Goal: Information Seeking & Learning: Learn about a topic

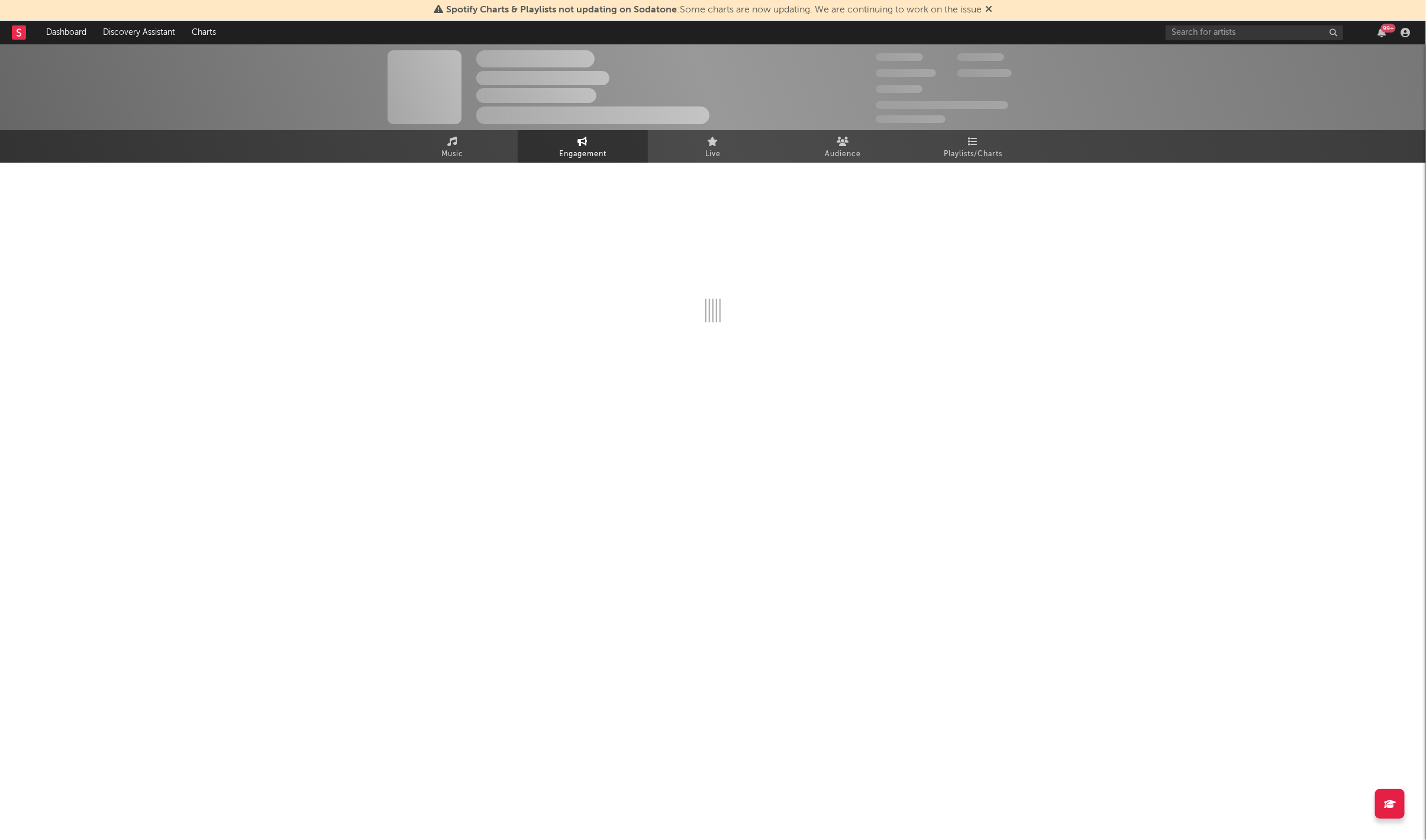
select select "1w"
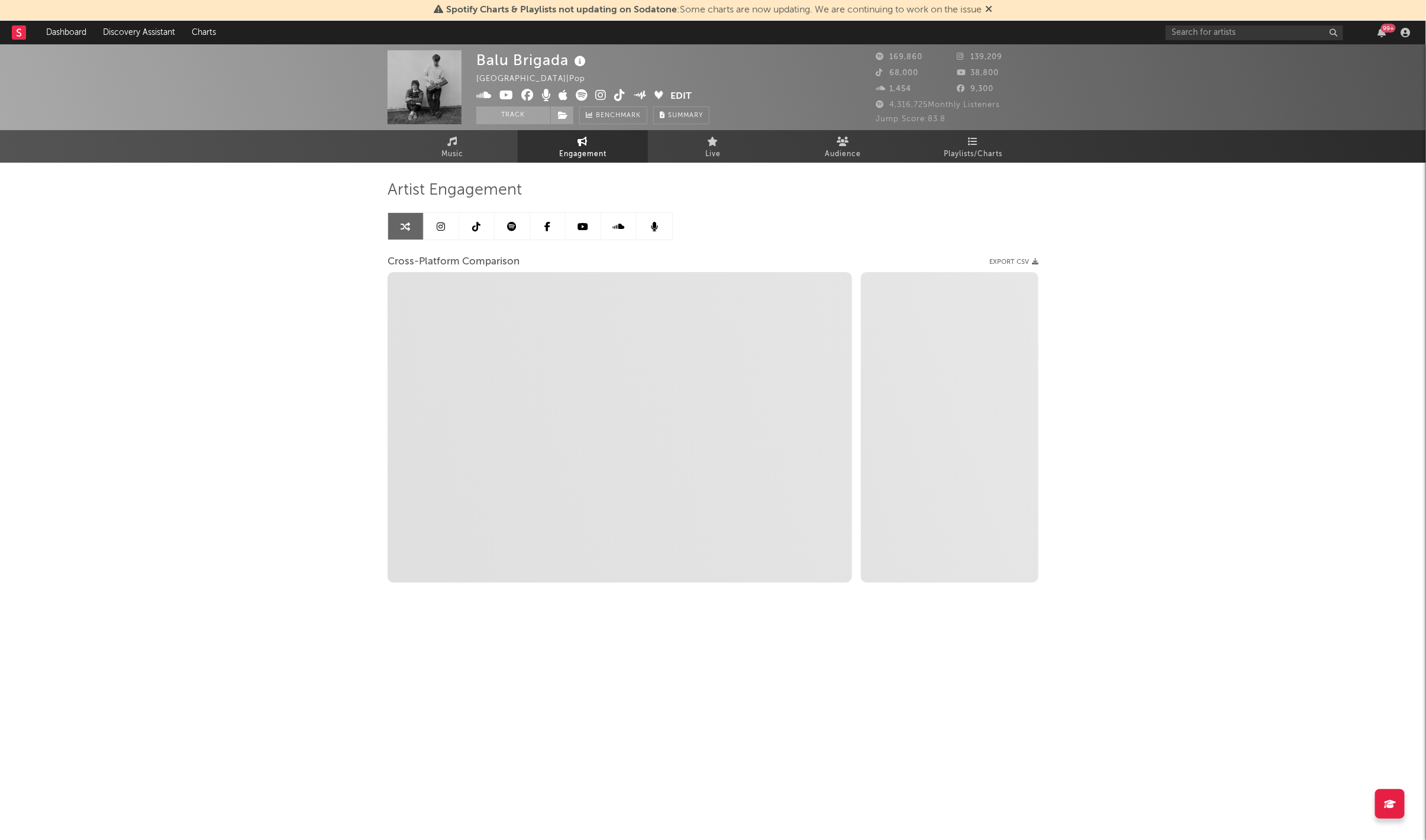
select select "1m"
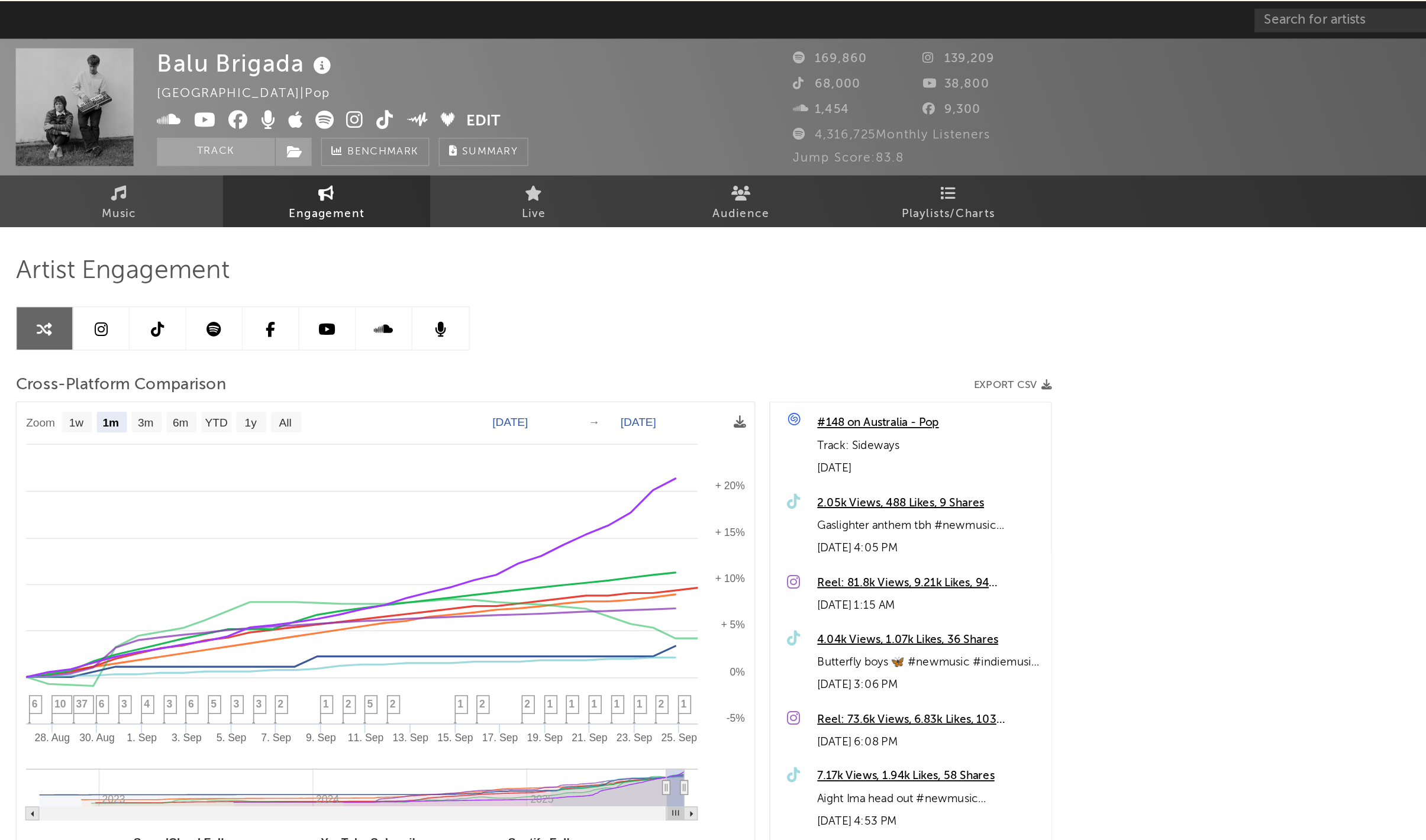
click at [967, 164] on div "Artist Engagement Cross-Platform Comparison Export CSV Zoom 1w 1m 3m 6m YTD 1y …" at bounding box center [713, 396] width 651 height 467
click at [970, 155] on span "Playlists/Charts" at bounding box center [973, 154] width 58 height 14
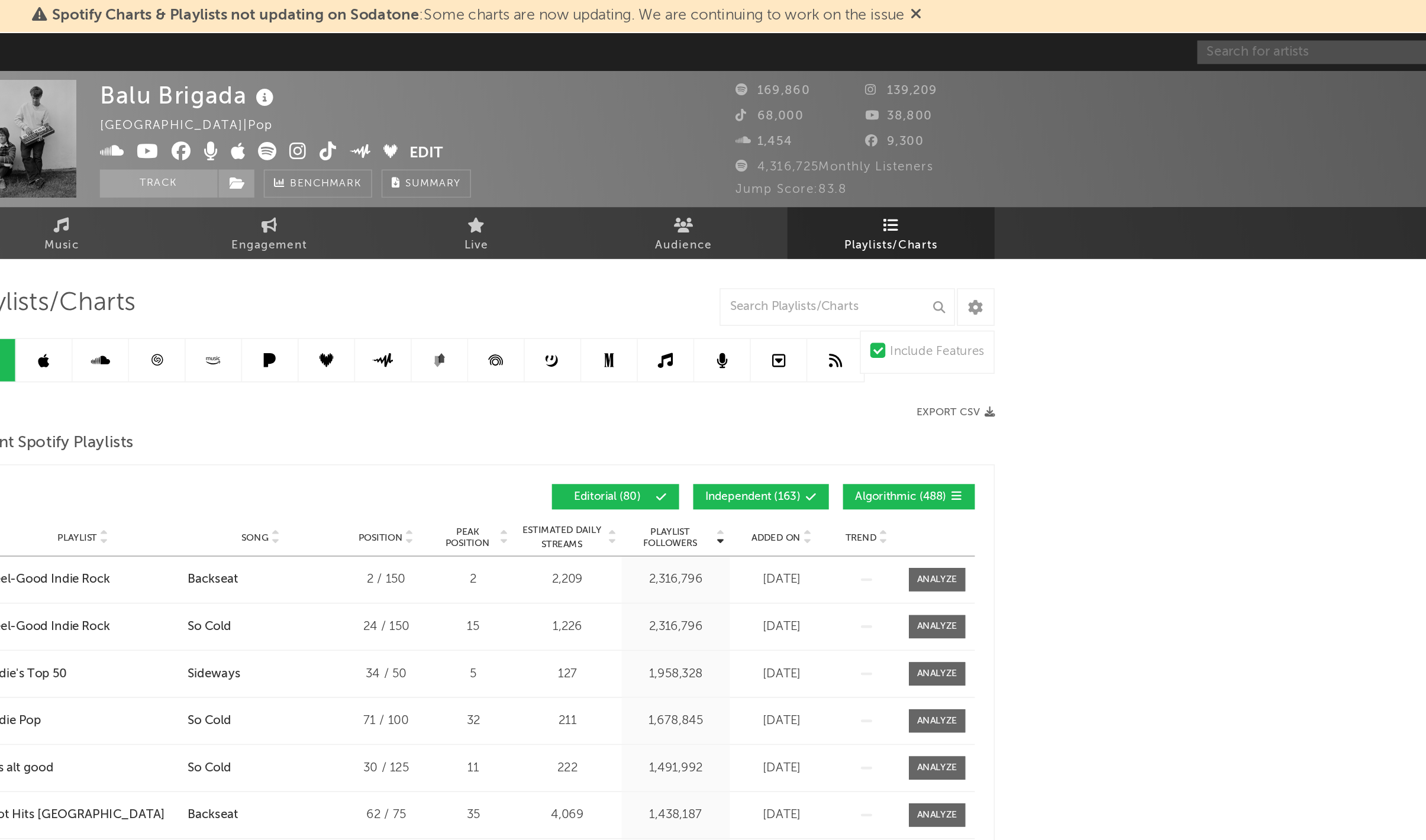
click at [1177, 31] on input "text" at bounding box center [1254, 33] width 178 height 15
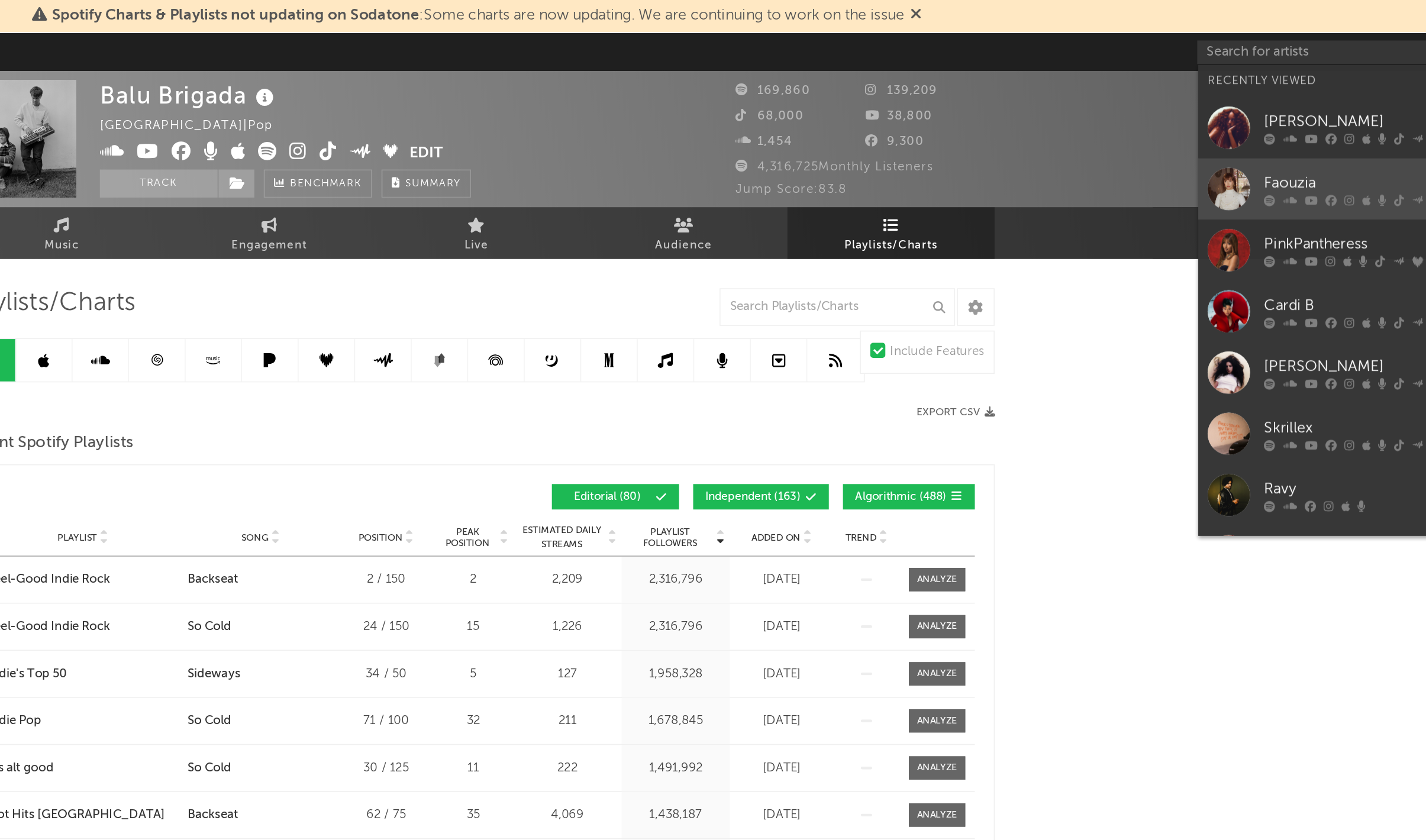
click at [1225, 113] on div "Faouzia" at bounding box center [1272, 115] width 130 height 14
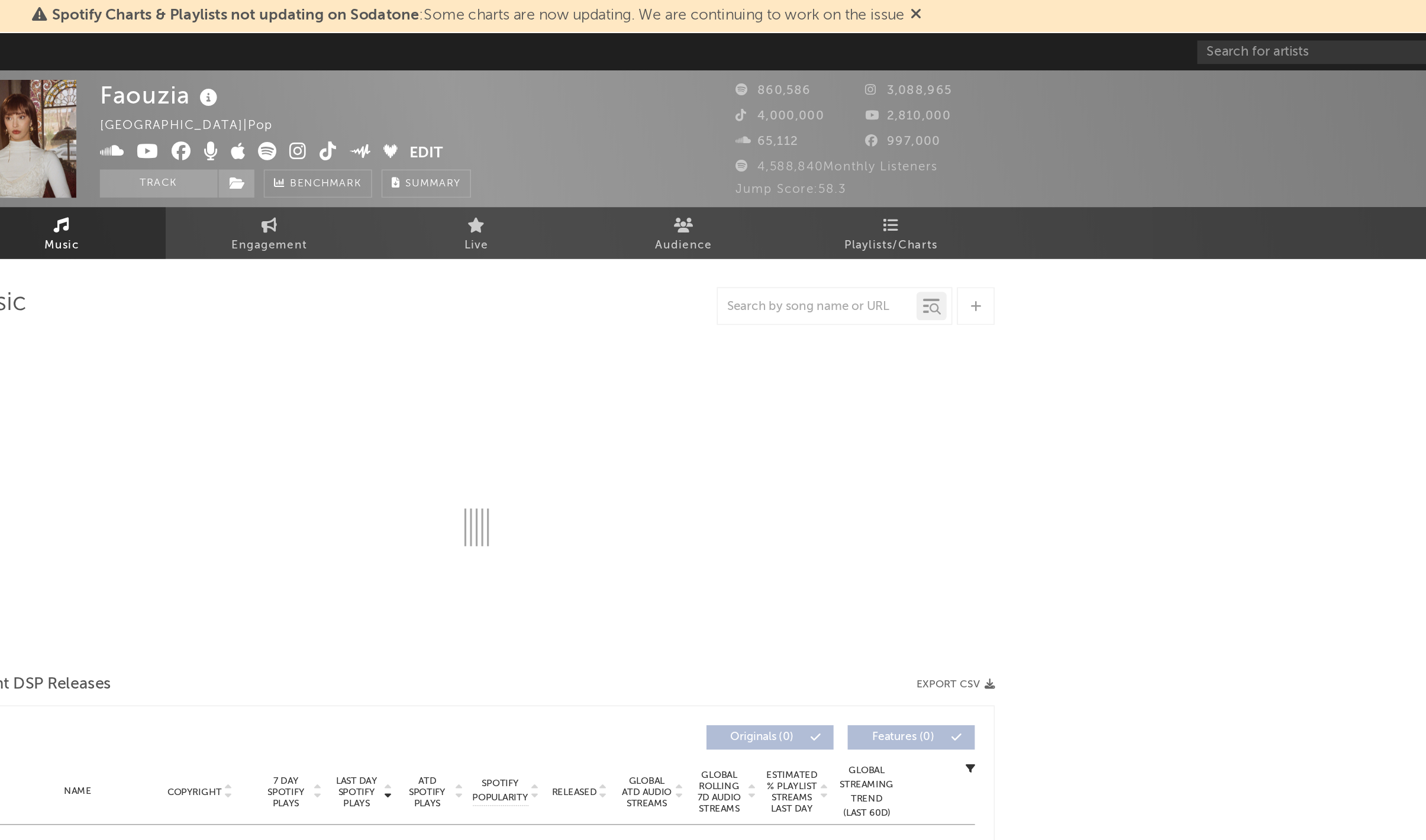
select select "6m"
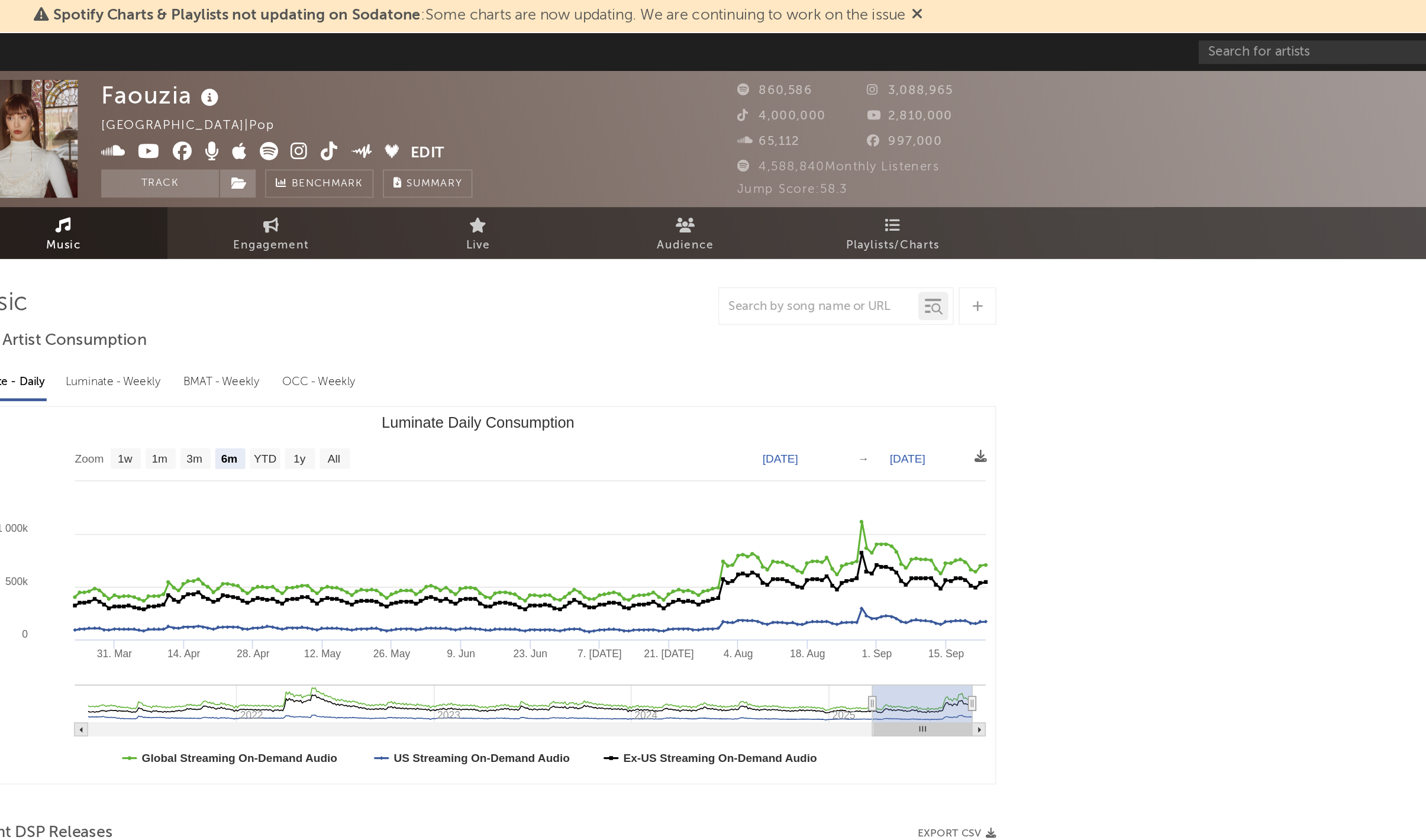
select select "6m"
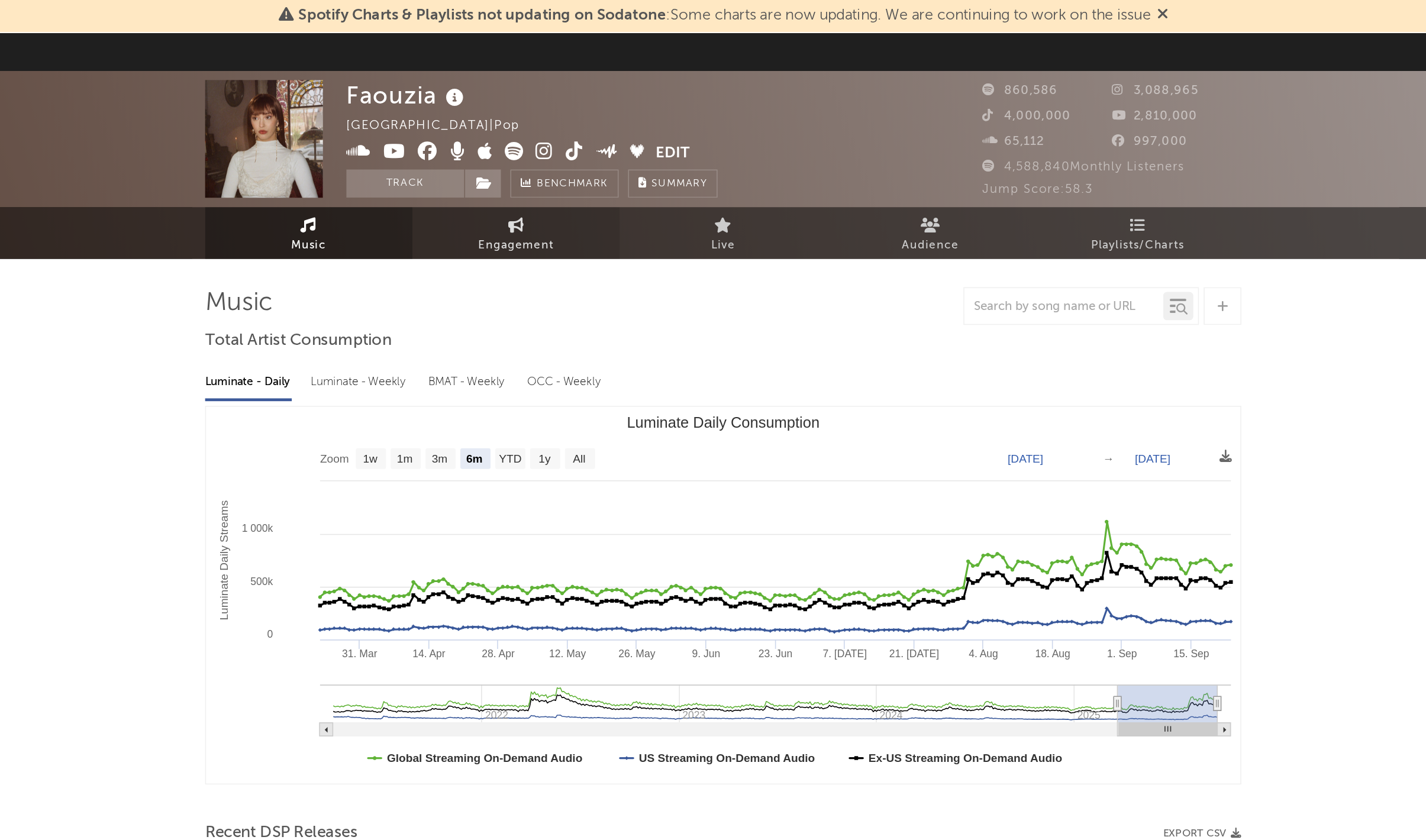
click at [612, 154] on link "Engagement" at bounding box center [582, 146] width 130 height 33
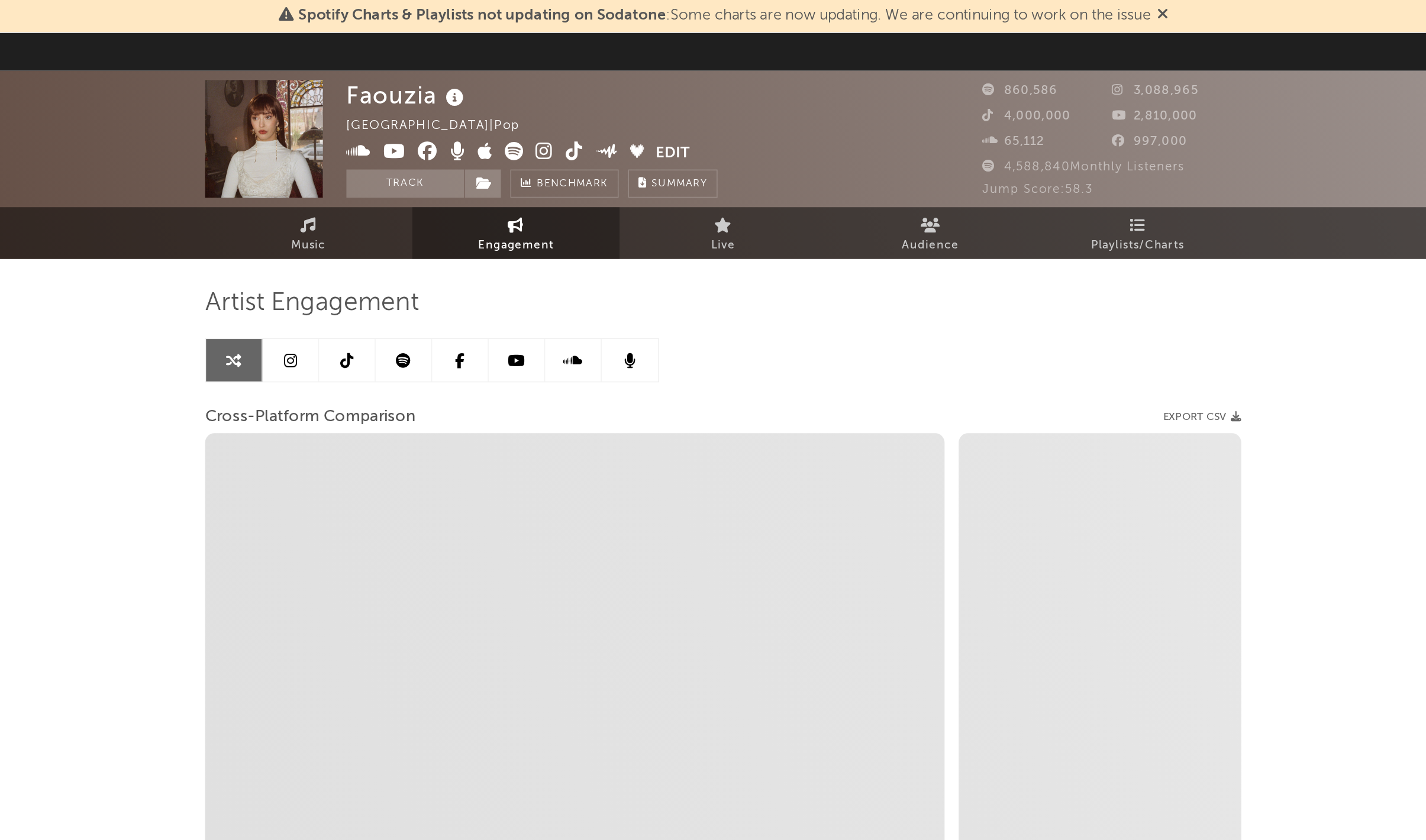
select select "1w"
click at [967, 155] on span "Playlists/Charts" at bounding box center [973, 154] width 58 height 14
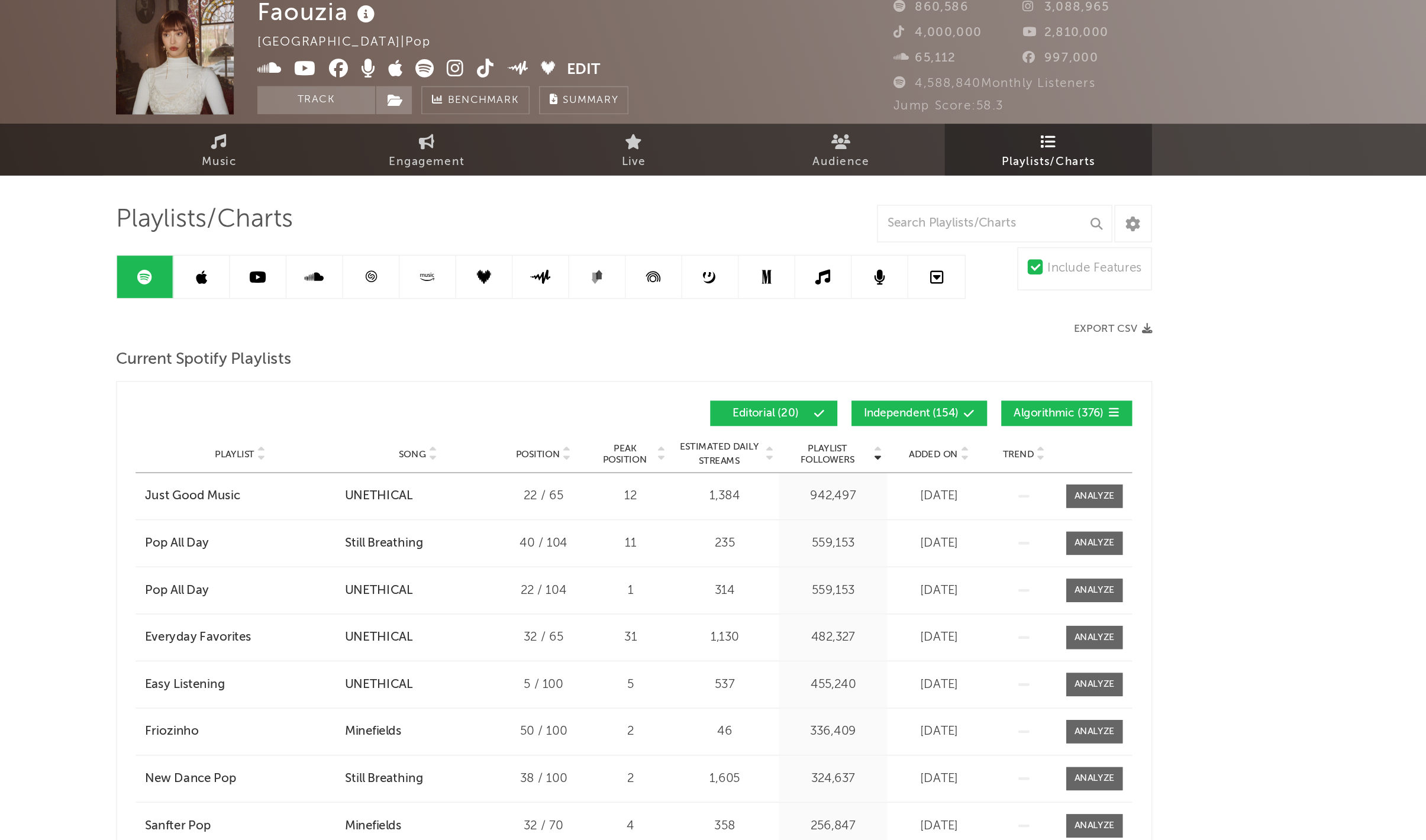
click at [890, 339] on span "Added On" at bounding box center [901, 338] width 31 height 7
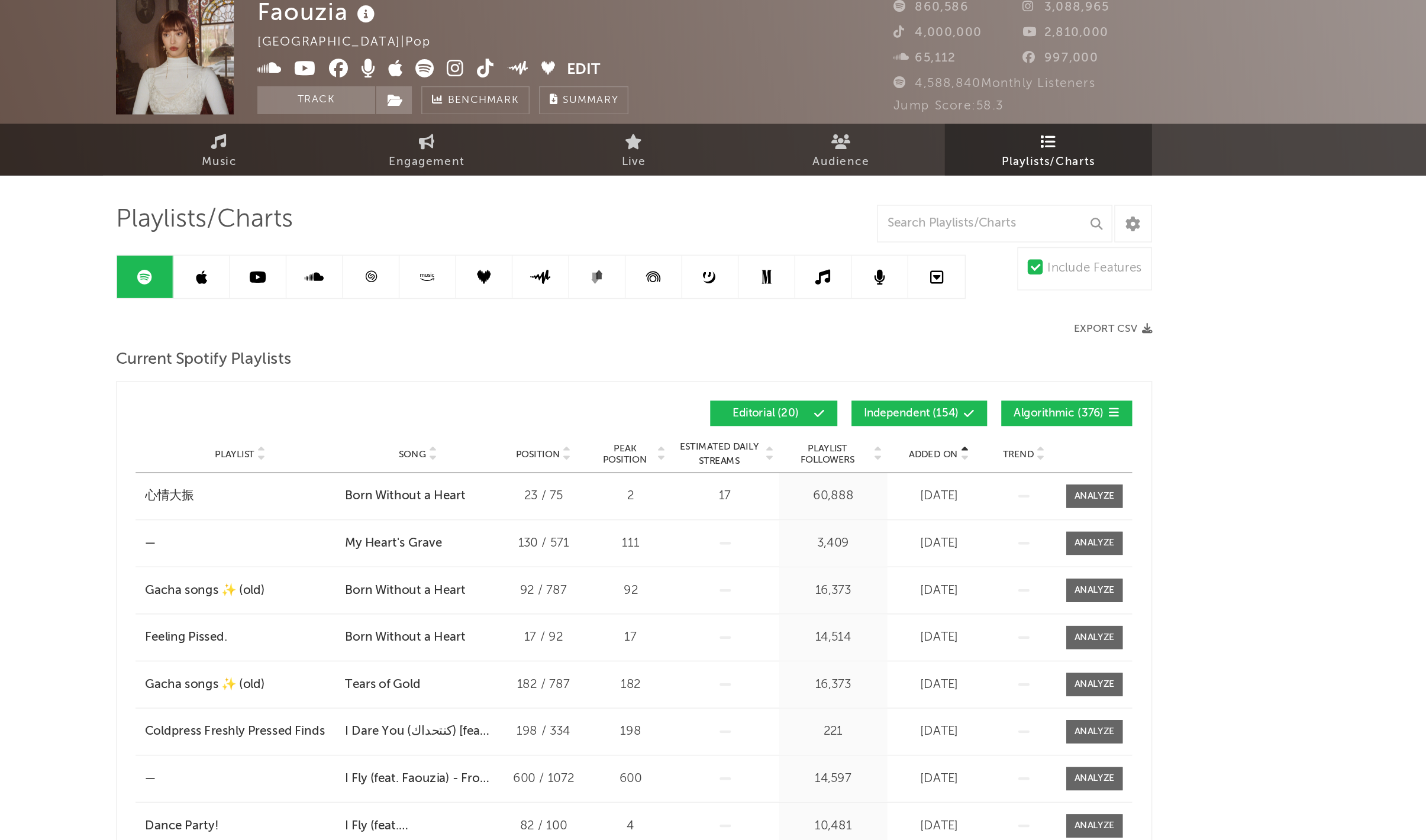
click at [890, 339] on span "Added On" at bounding box center [901, 338] width 31 height 7
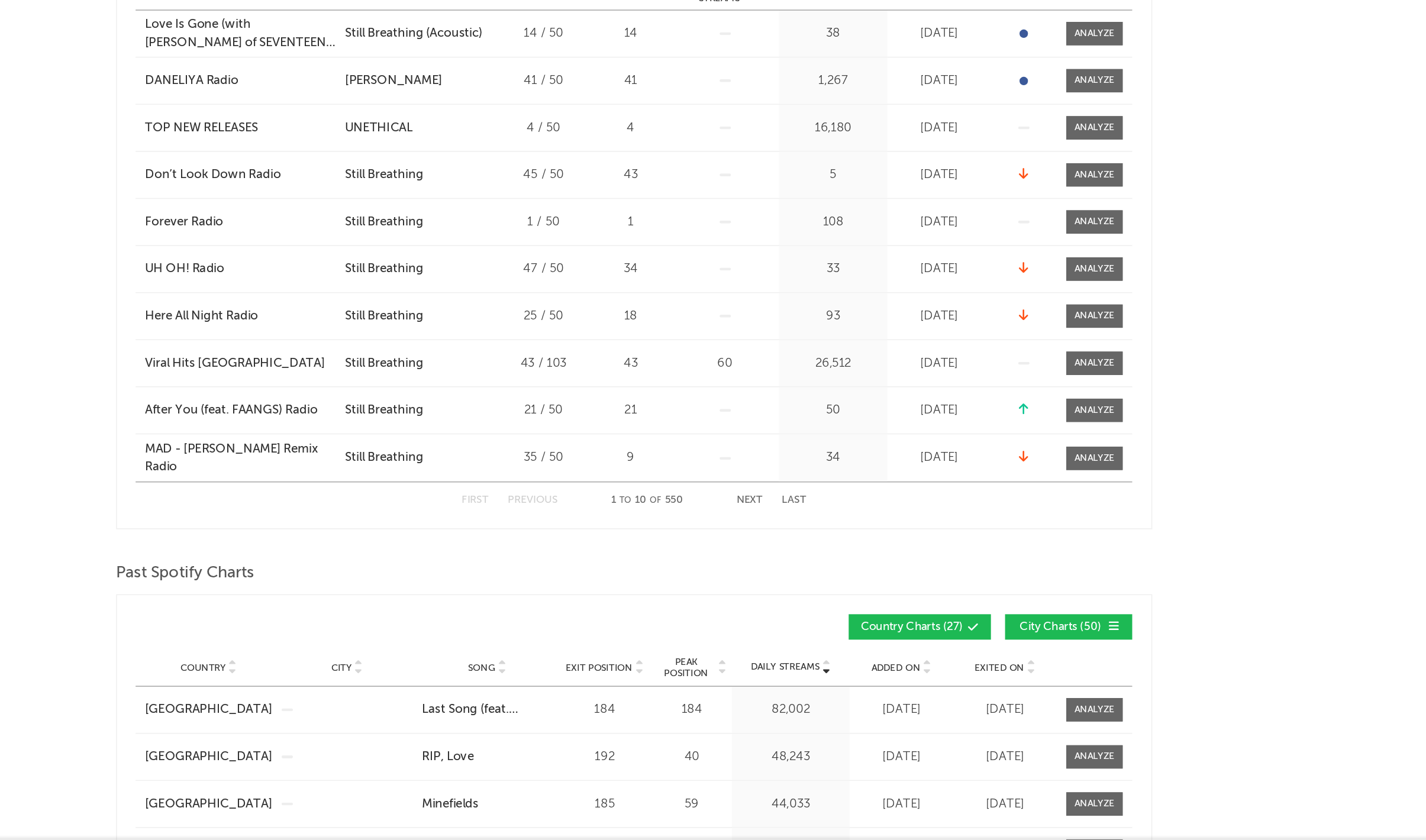
scroll to position [164, 0]
